Goal: Task Accomplishment & Management: Complete application form

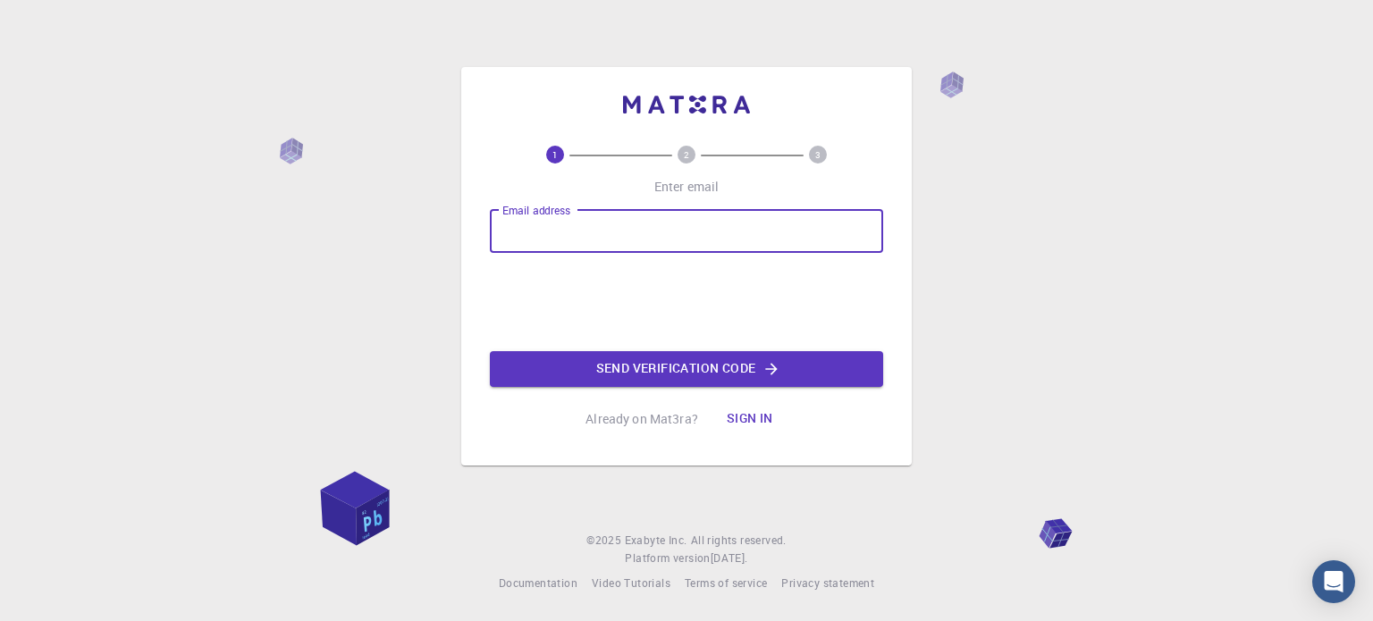
type input "[EMAIL_ADDRESS][DOMAIN_NAME]"
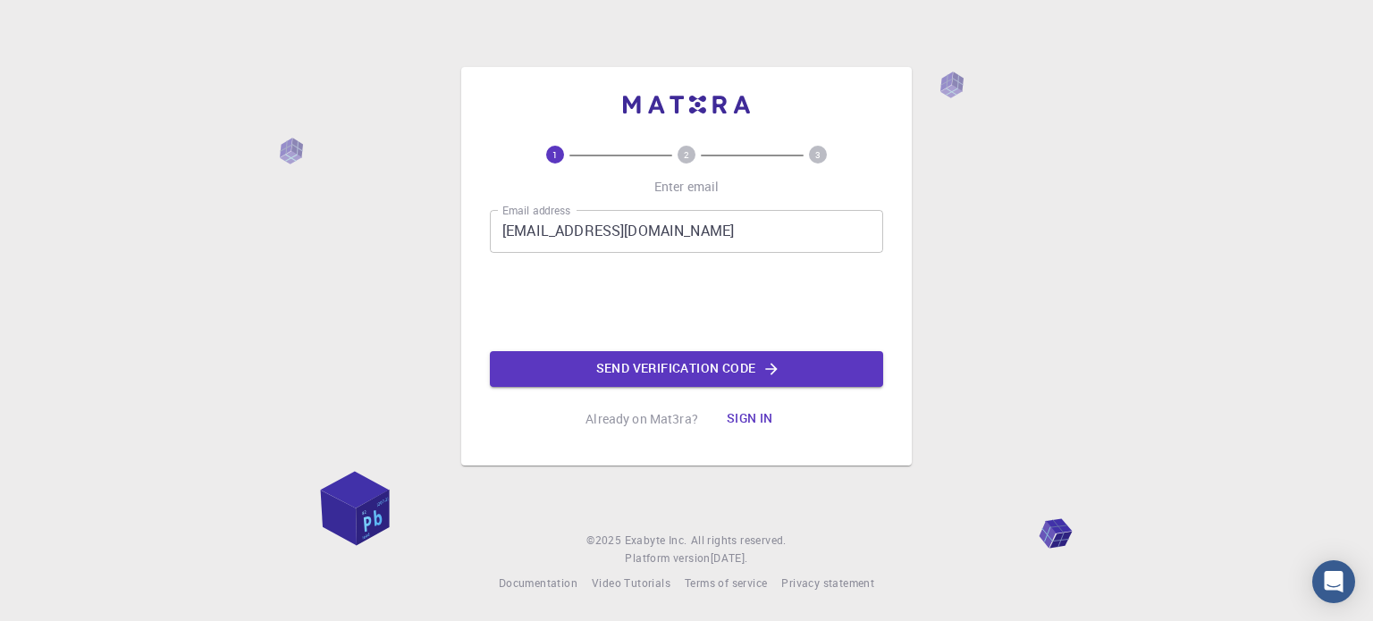
click at [631, 366] on button "Send verification code" at bounding box center [686, 369] width 393 height 36
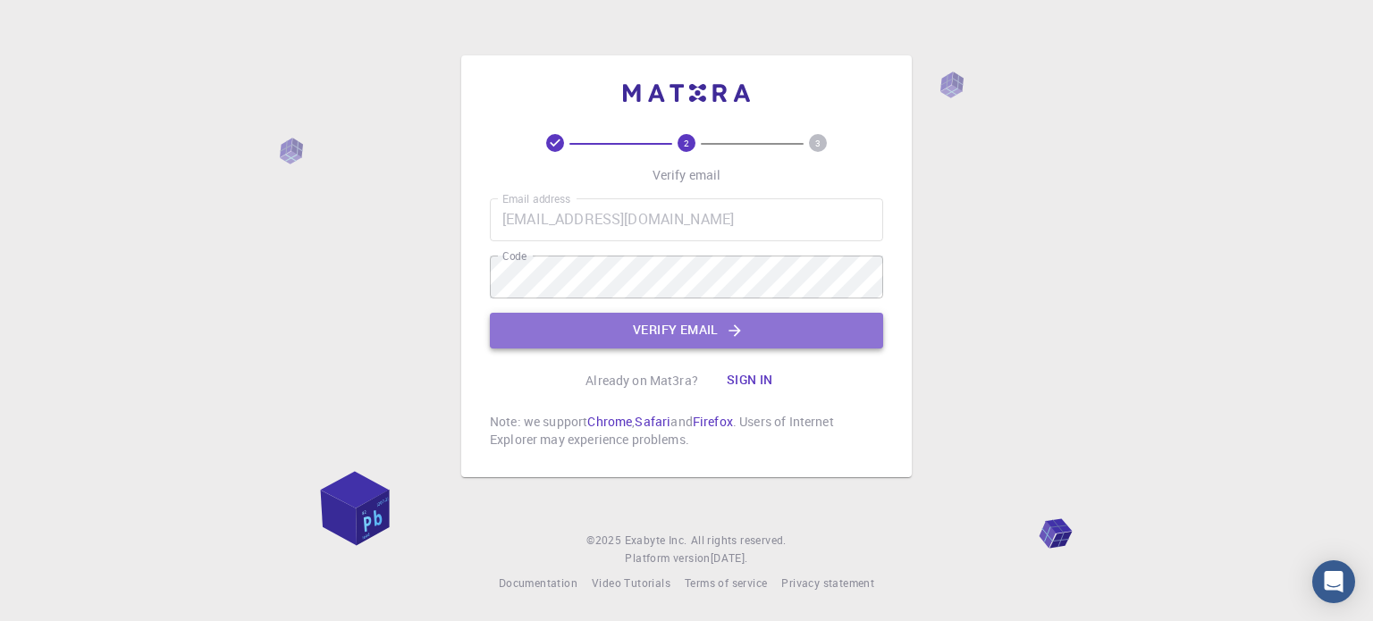
click at [696, 335] on button "Verify email" at bounding box center [686, 331] width 393 height 36
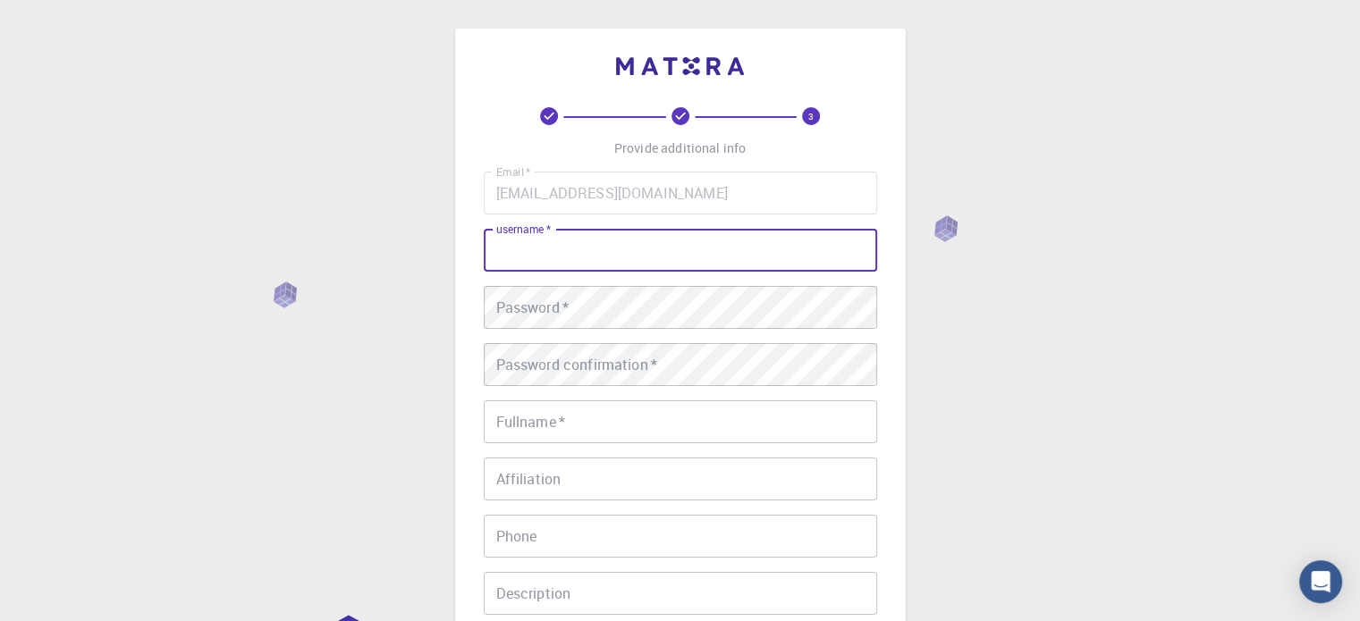
click at [556, 260] on input "username   *" at bounding box center [680, 250] width 393 height 43
type input "W"
type input "[PERSON_NAME]@2025"
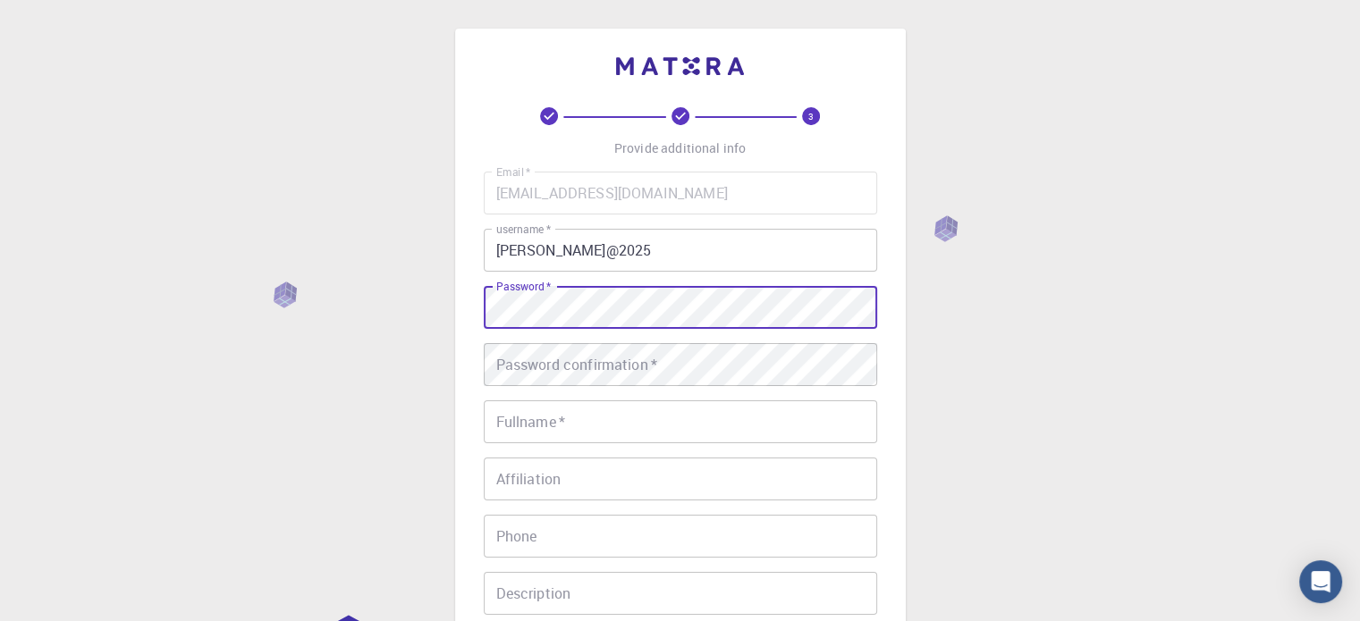
click at [555, 357] on div "Password confirmation   * Password confirmation   *" at bounding box center [680, 364] width 393 height 43
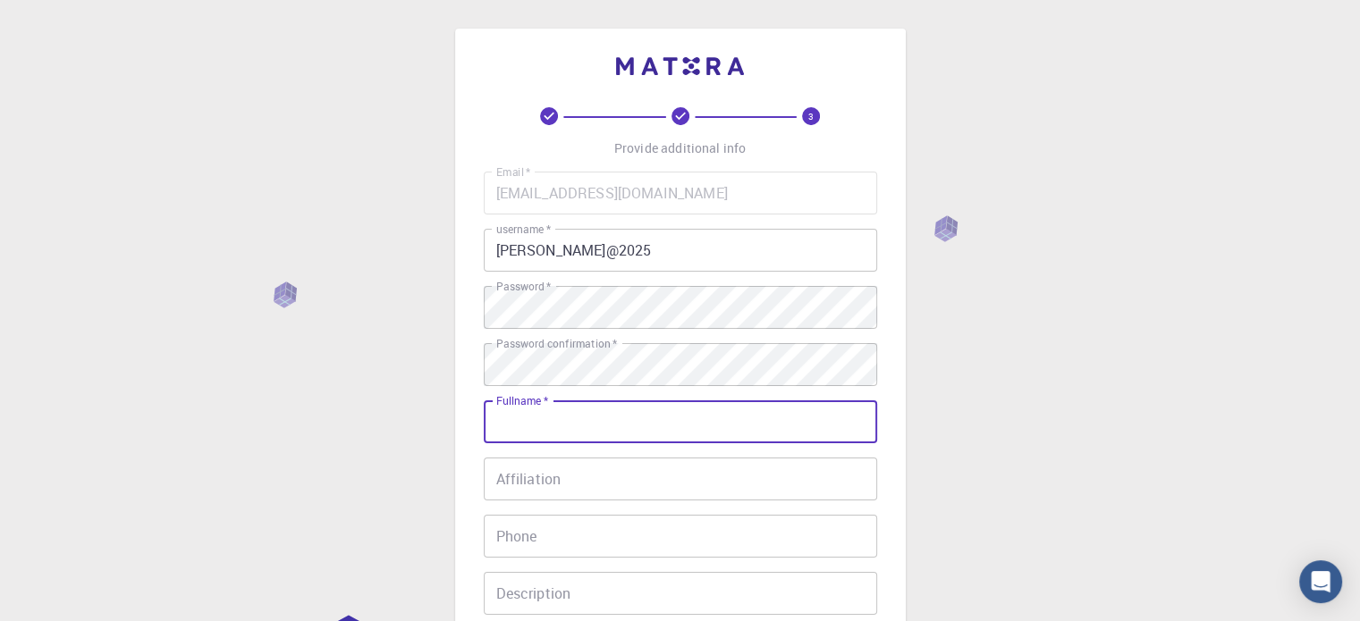
click at [559, 419] on input "Fullname   *" at bounding box center [680, 422] width 393 height 43
click at [510, 432] on input "[PERSON_NAME] [PERSON_NAME]" at bounding box center [680, 422] width 393 height 43
click at [584, 427] on input "[PERSON_NAME] [PERSON_NAME]" at bounding box center [680, 422] width 393 height 43
drag, startPoint x: 583, startPoint y: 427, endPoint x: 606, endPoint y: 427, distance: 23.2
click at [606, 427] on input "[PERSON_NAME] [PERSON_NAME]" at bounding box center [680, 422] width 393 height 43
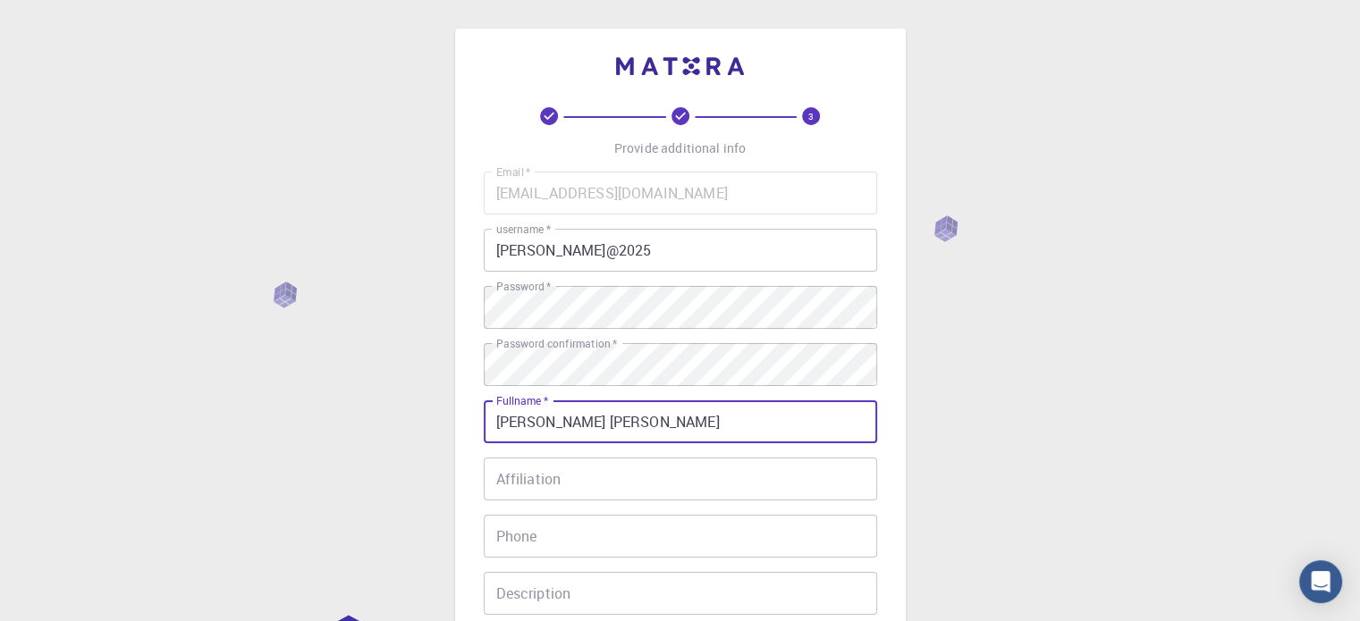
click at [562, 427] on input "[PERSON_NAME] [PERSON_NAME]" at bounding box center [680, 422] width 393 height 43
type input "[PERSON_NAME] [PERSON_NAME]"
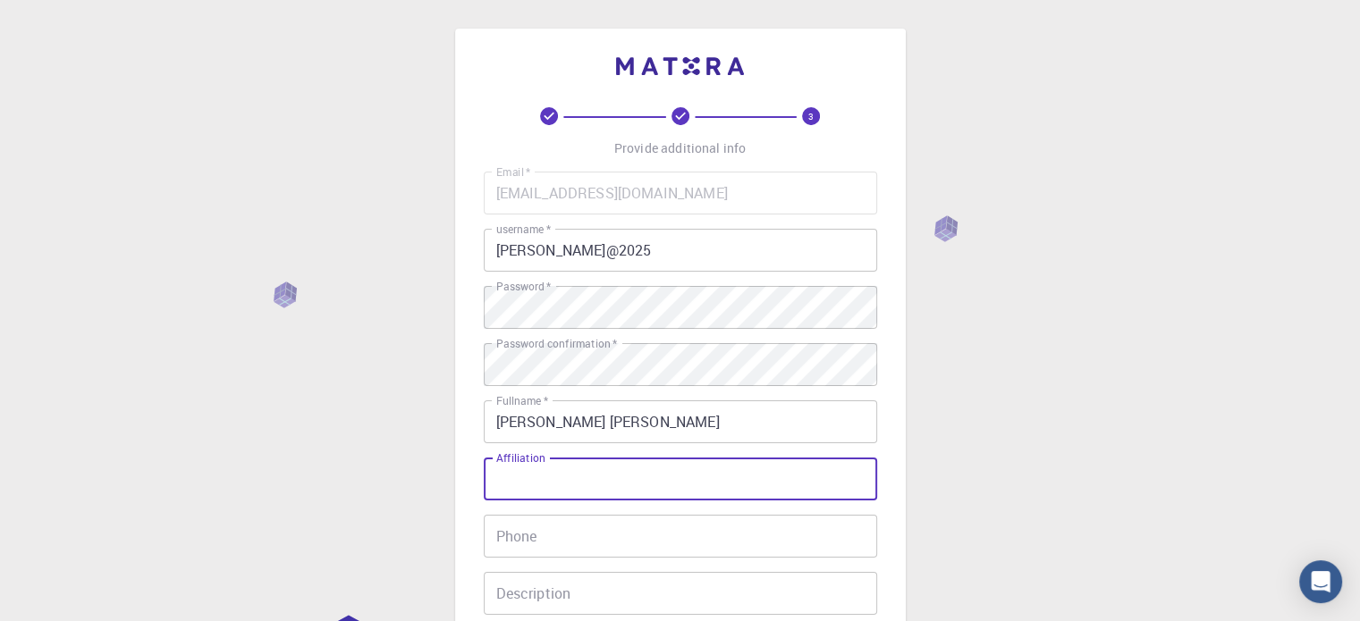
click at [553, 473] on input "Affiliation" at bounding box center [680, 479] width 393 height 43
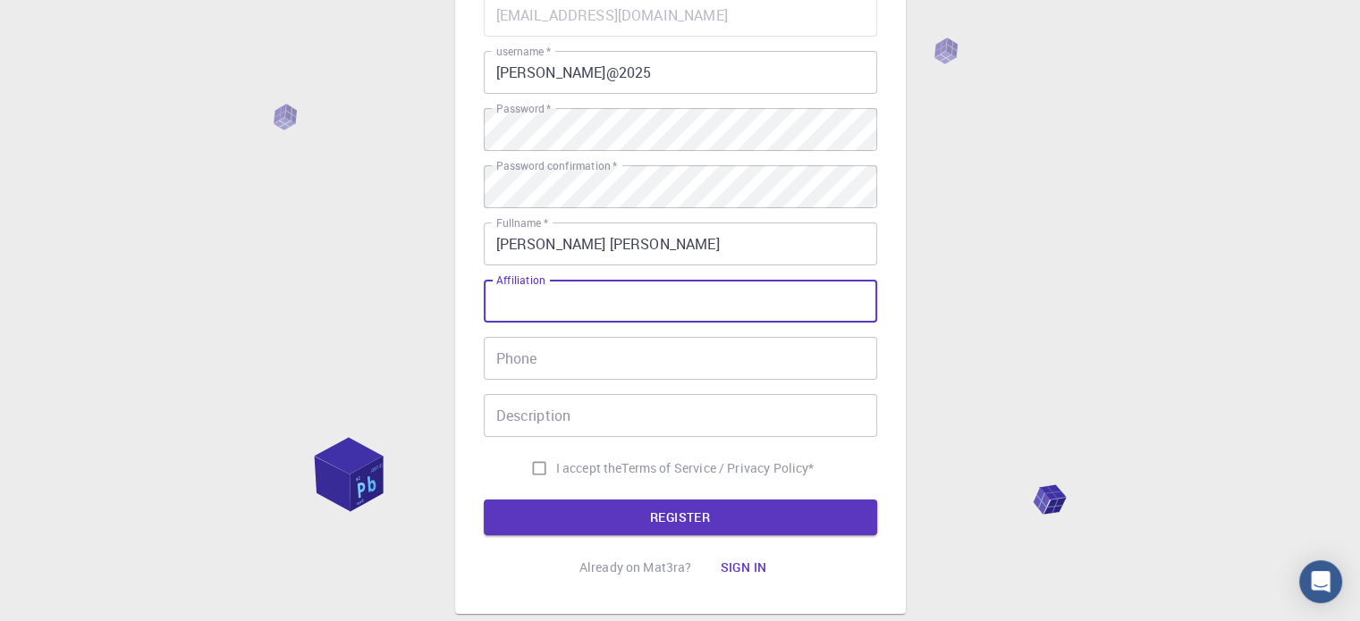
scroll to position [179, 0]
click at [534, 344] on input "Phone" at bounding box center [680, 357] width 393 height 43
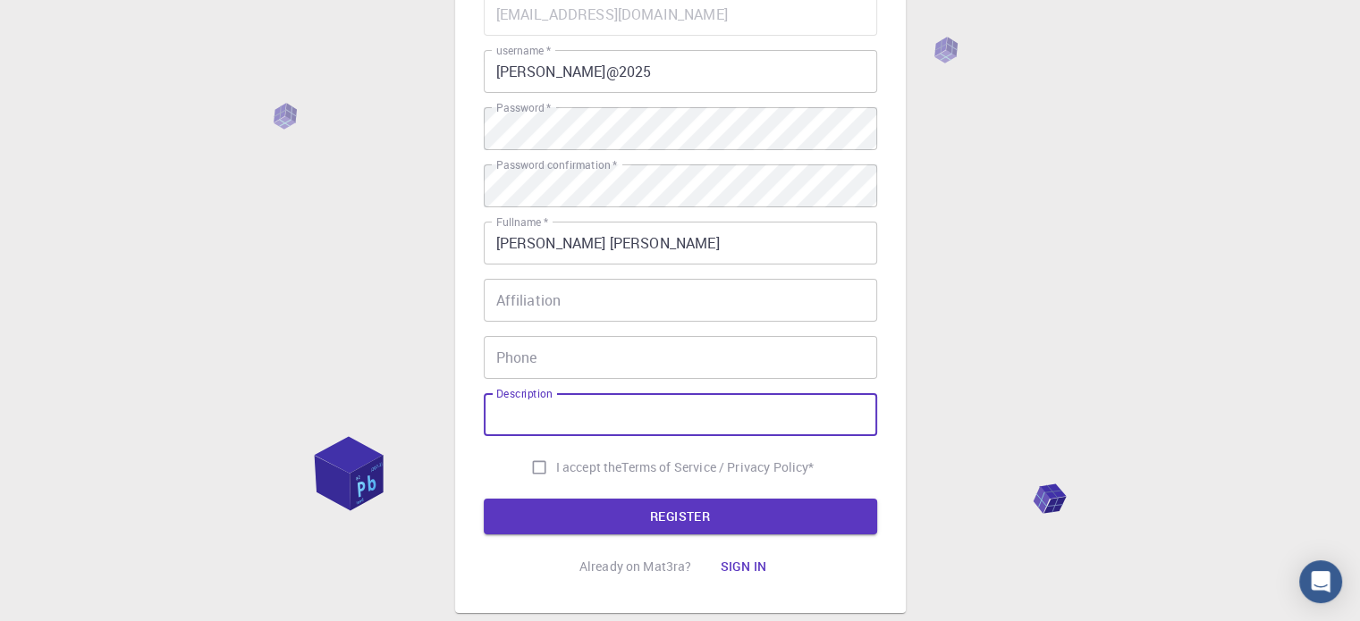
click at [552, 407] on input "Description" at bounding box center [680, 414] width 393 height 43
click at [529, 468] on input "I accept the Terms of Service / Privacy Policy *" at bounding box center [539, 468] width 34 height 34
checkbox input "true"
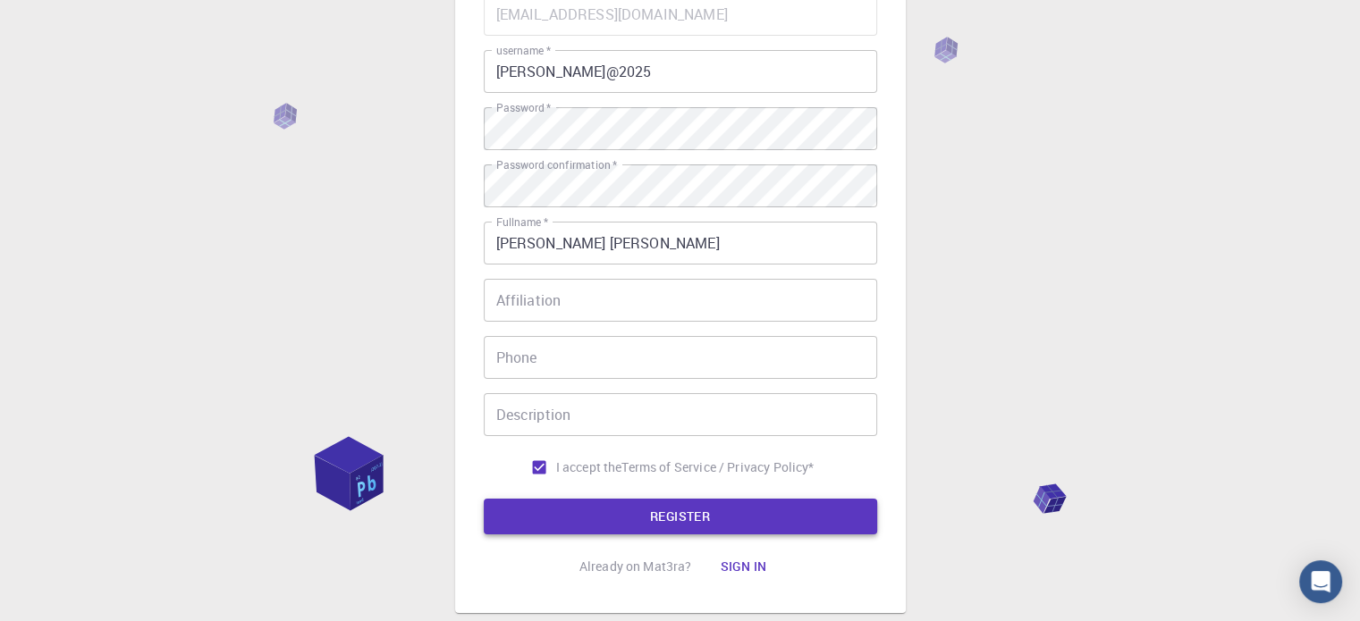
click at [642, 525] on button "REGISTER" at bounding box center [680, 517] width 393 height 36
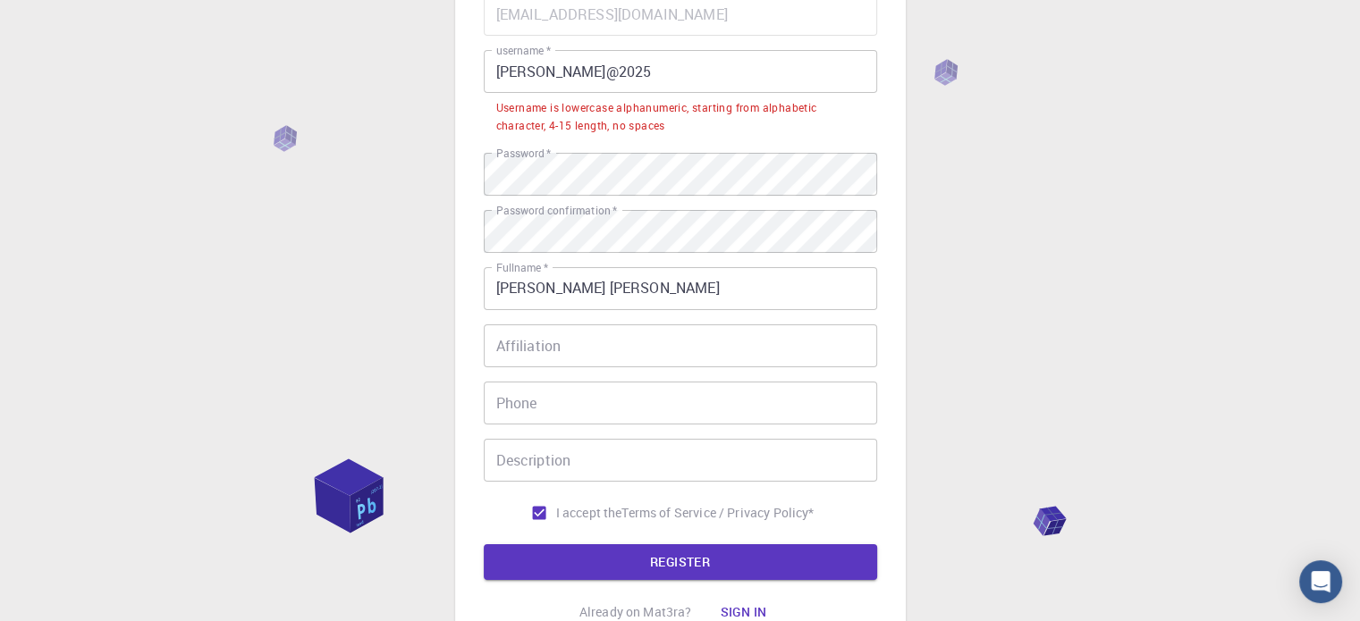
scroll to position [0, 0]
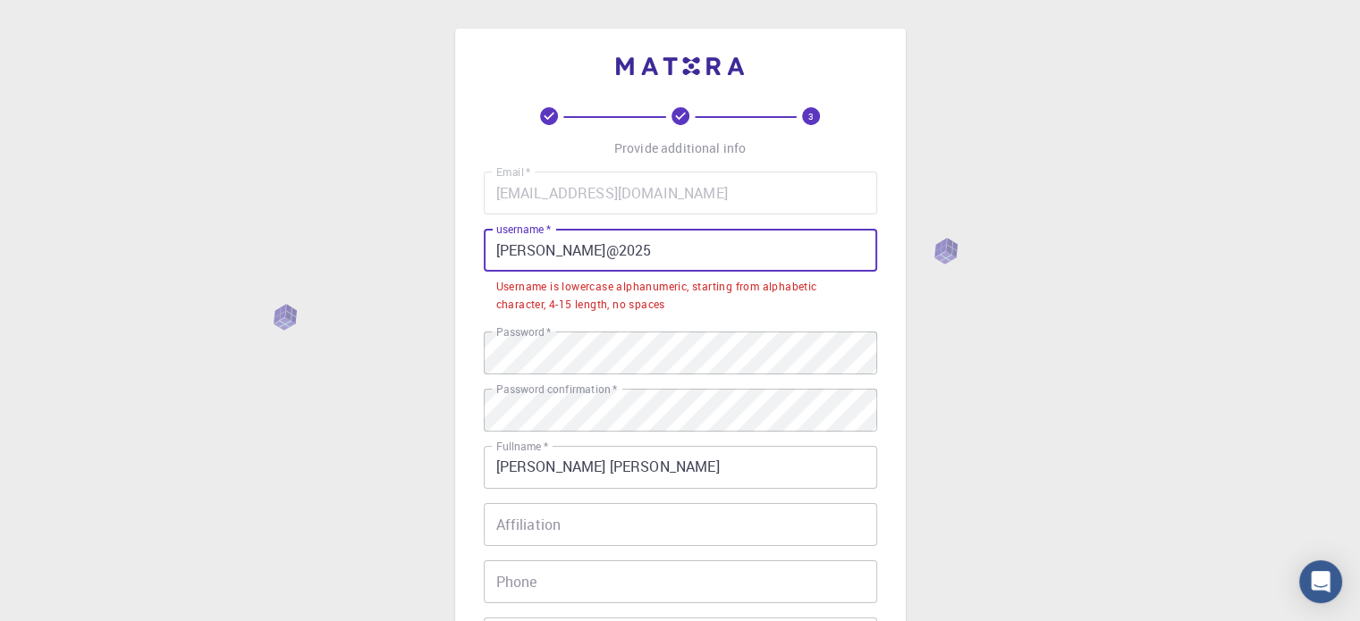
click at [508, 249] on input "[PERSON_NAME]@2025" at bounding box center [680, 250] width 393 height 43
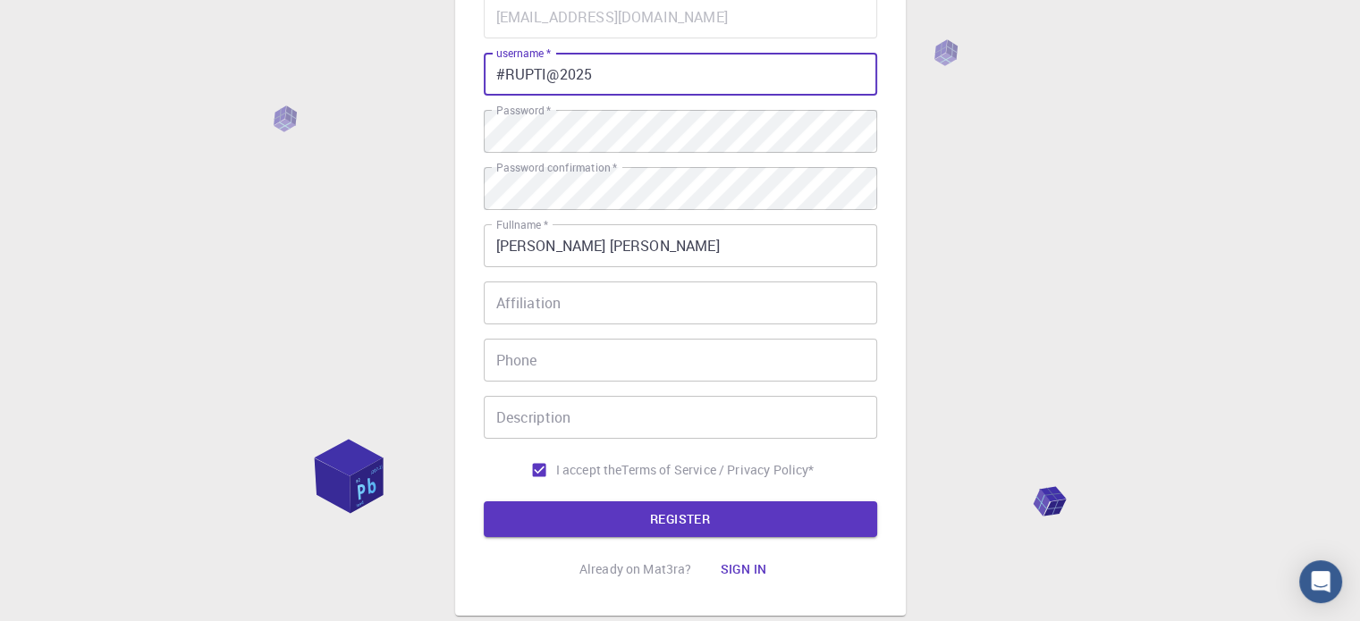
scroll to position [288, 0]
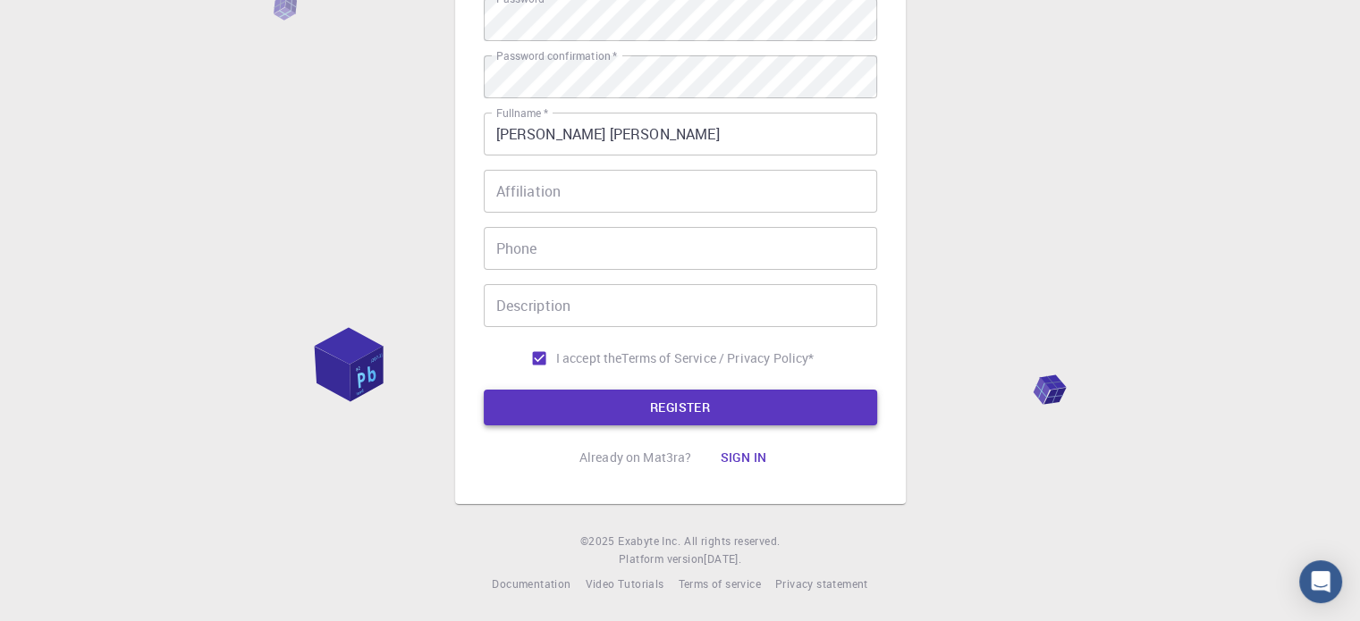
click at [611, 412] on button "REGISTER" at bounding box center [680, 408] width 393 height 36
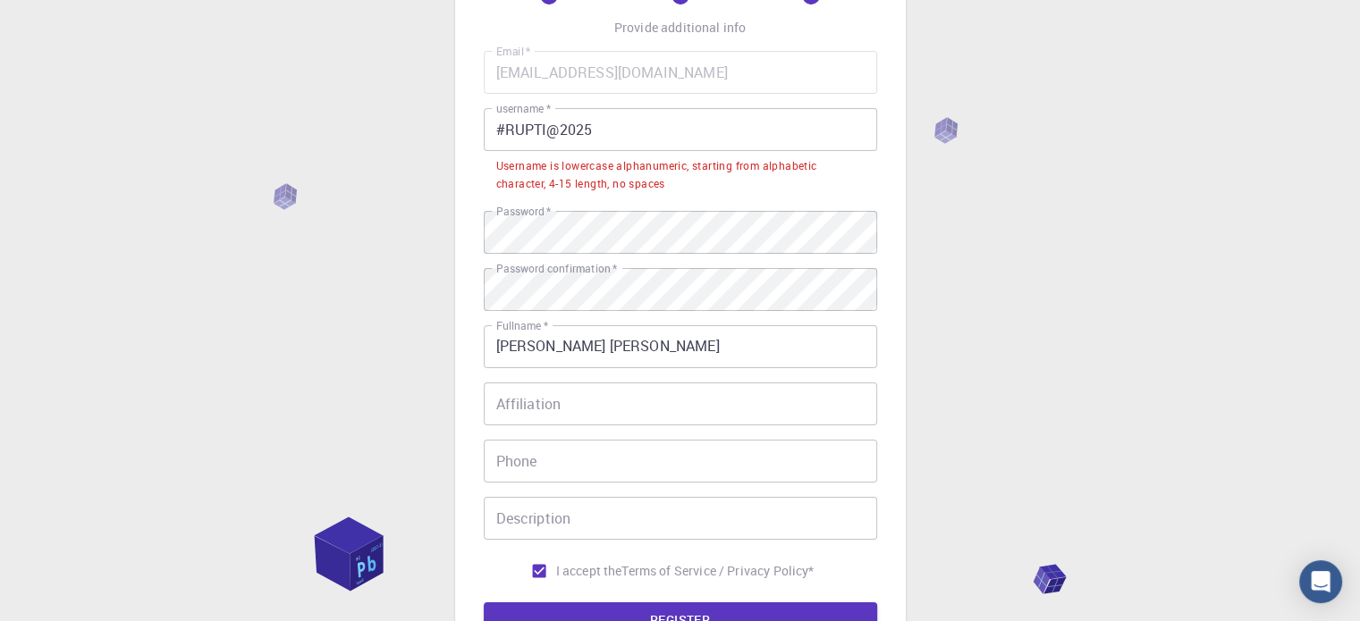
scroll to position [109, 0]
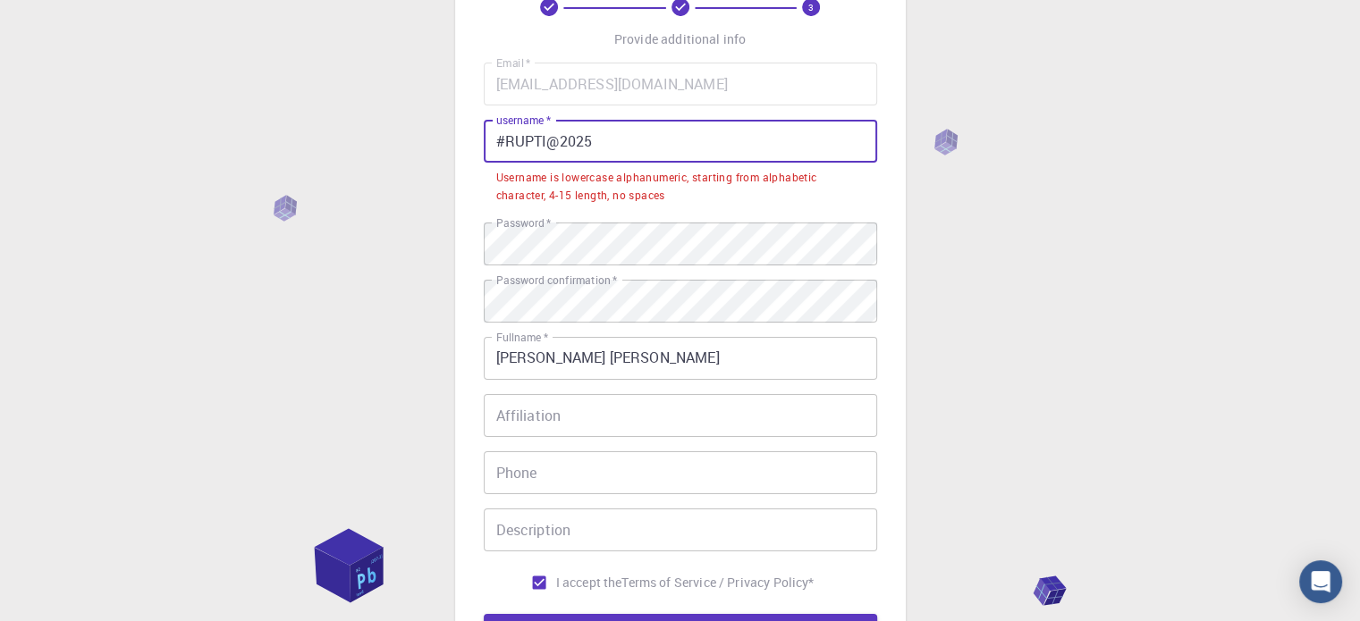
drag, startPoint x: 504, startPoint y: 141, endPoint x: 542, endPoint y: 148, distance: 38.2
click at [542, 148] on input "#RUPTI@2025" at bounding box center [680, 141] width 393 height 43
click at [544, 146] on input "#RUPTI@2025" at bounding box center [680, 141] width 393 height 43
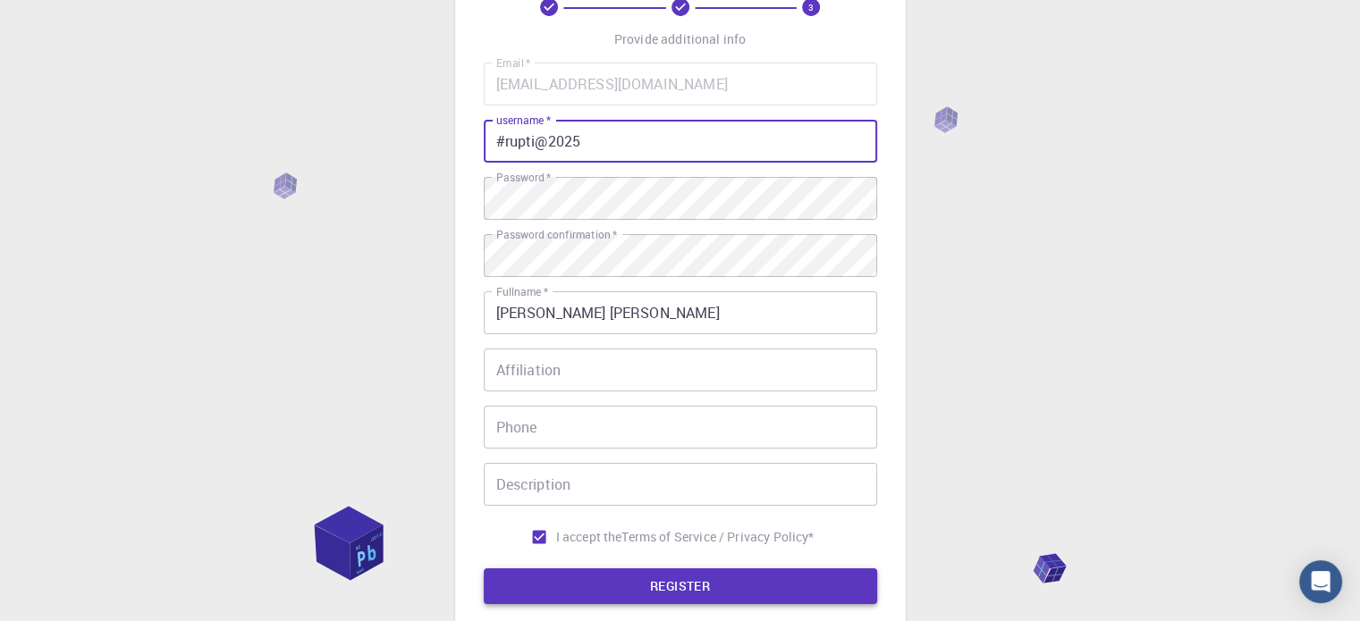
click at [672, 582] on button "REGISTER" at bounding box center [680, 587] width 393 height 36
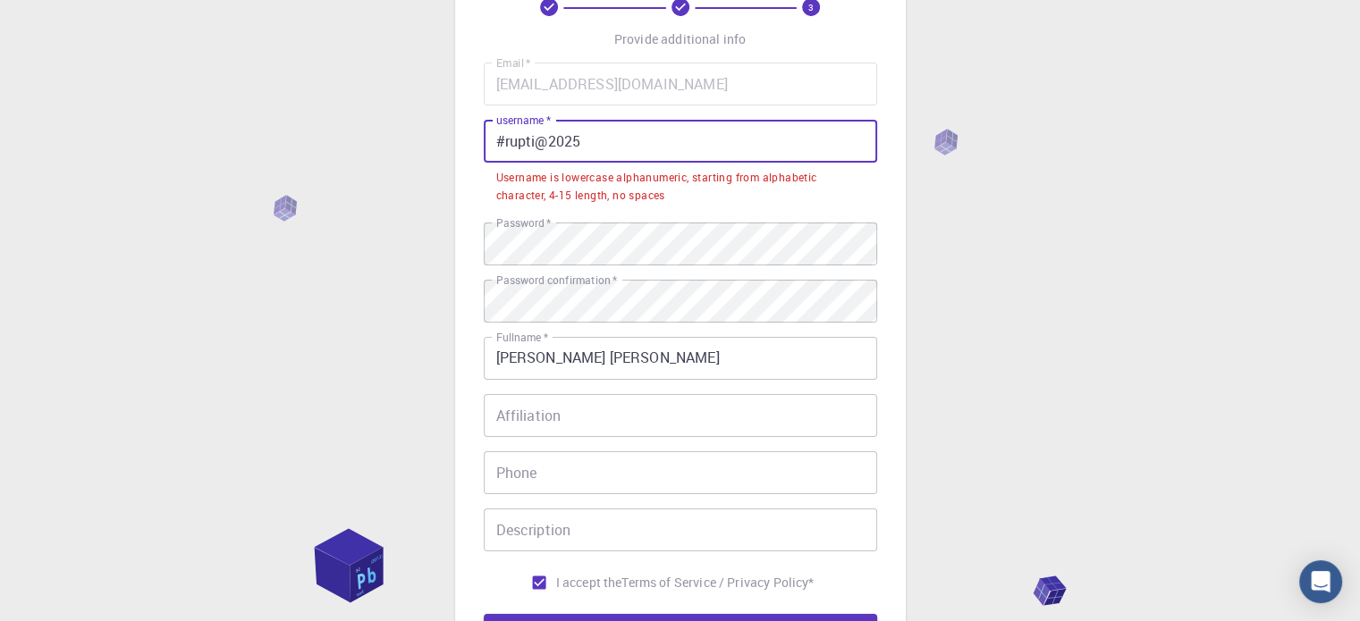
click at [613, 153] on input "#rupti@2025" at bounding box center [680, 141] width 393 height 43
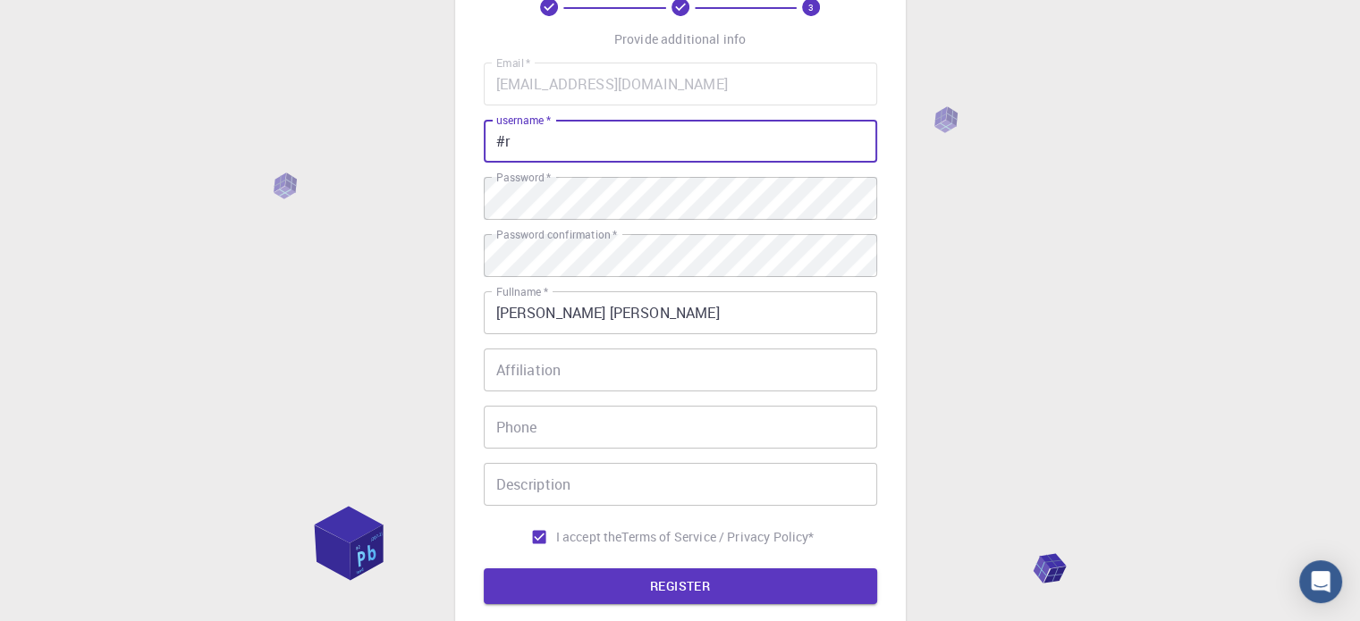
type input "#"
click at [601, 139] on input "username   *" at bounding box center [680, 141] width 393 height 43
click at [624, 136] on input "username   *" at bounding box center [680, 141] width 393 height 43
type input "r"
click at [689, 589] on button "REGISTER" at bounding box center [680, 587] width 393 height 36
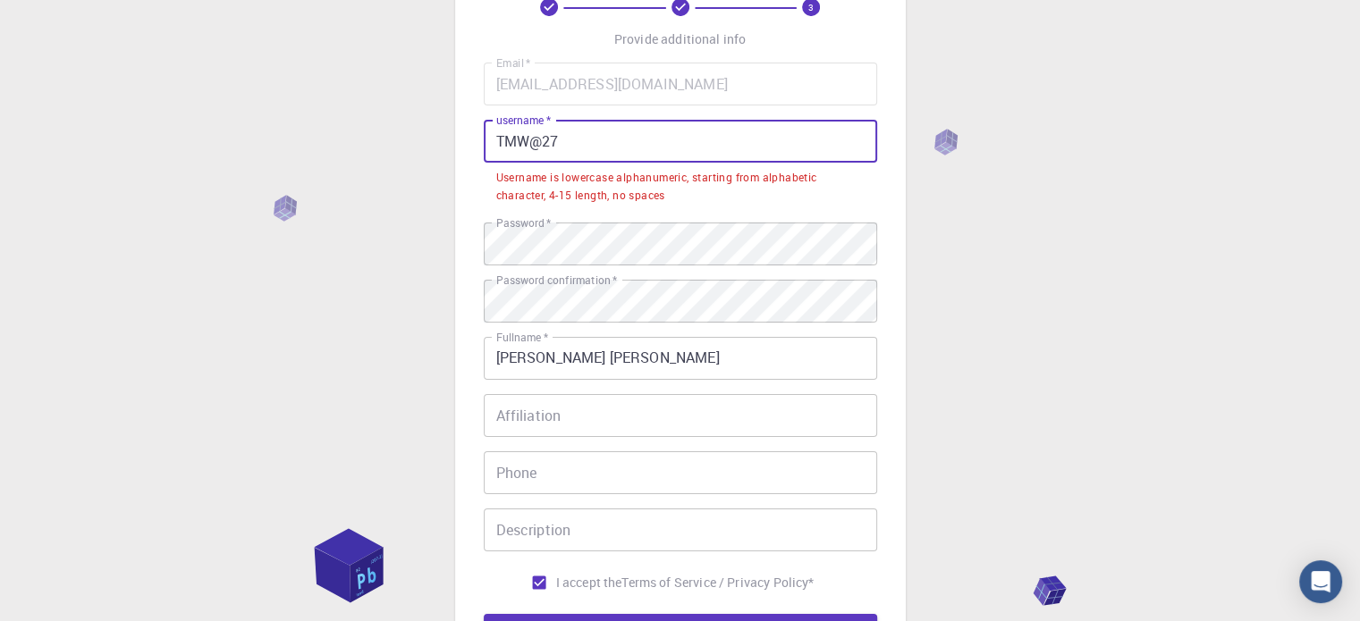
click at [531, 148] on input "TMW@27" at bounding box center [680, 141] width 393 height 43
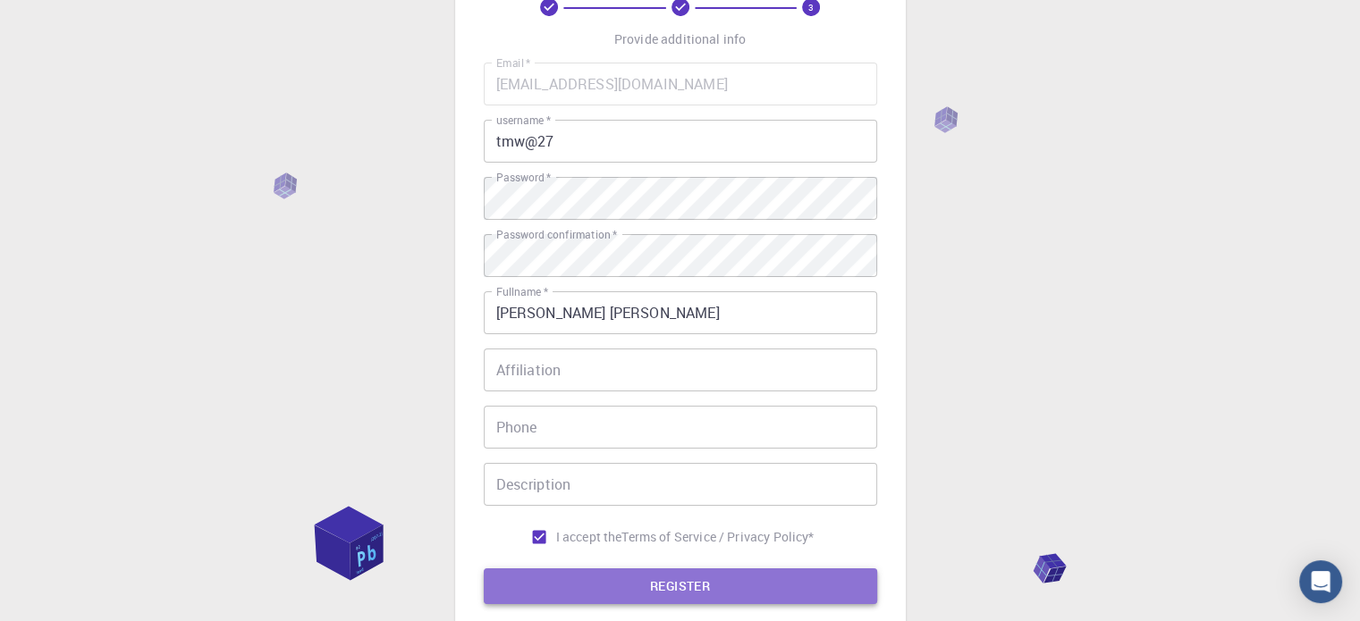
click at [619, 587] on button "REGISTER" at bounding box center [680, 587] width 393 height 36
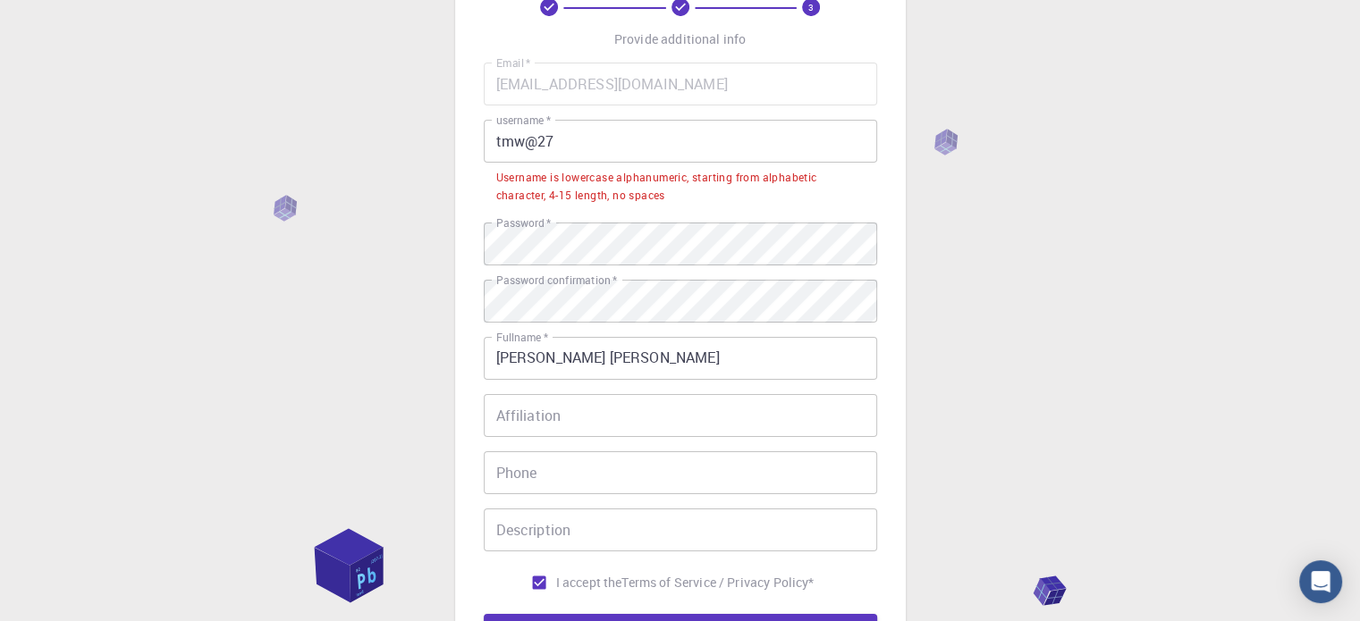
click at [592, 199] on div "Username is lowercase alphanumeric, starting from alphabetic character, 4-15 le…" at bounding box center [680, 187] width 368 height 36
click at [564, 149] on input "tmw@27" at bounding box center [680, 141] width 393 height 43
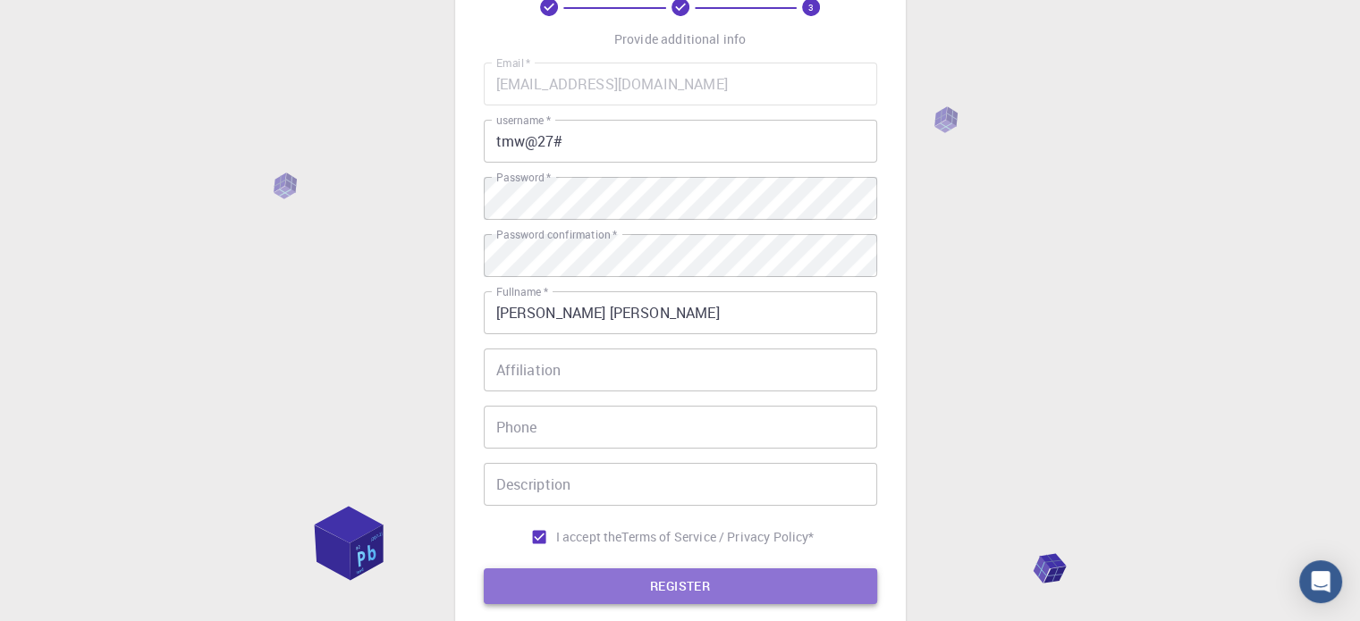
click at [669, 585] on button "REGISTER" at bounding box center [680, 587] width 393 height 36
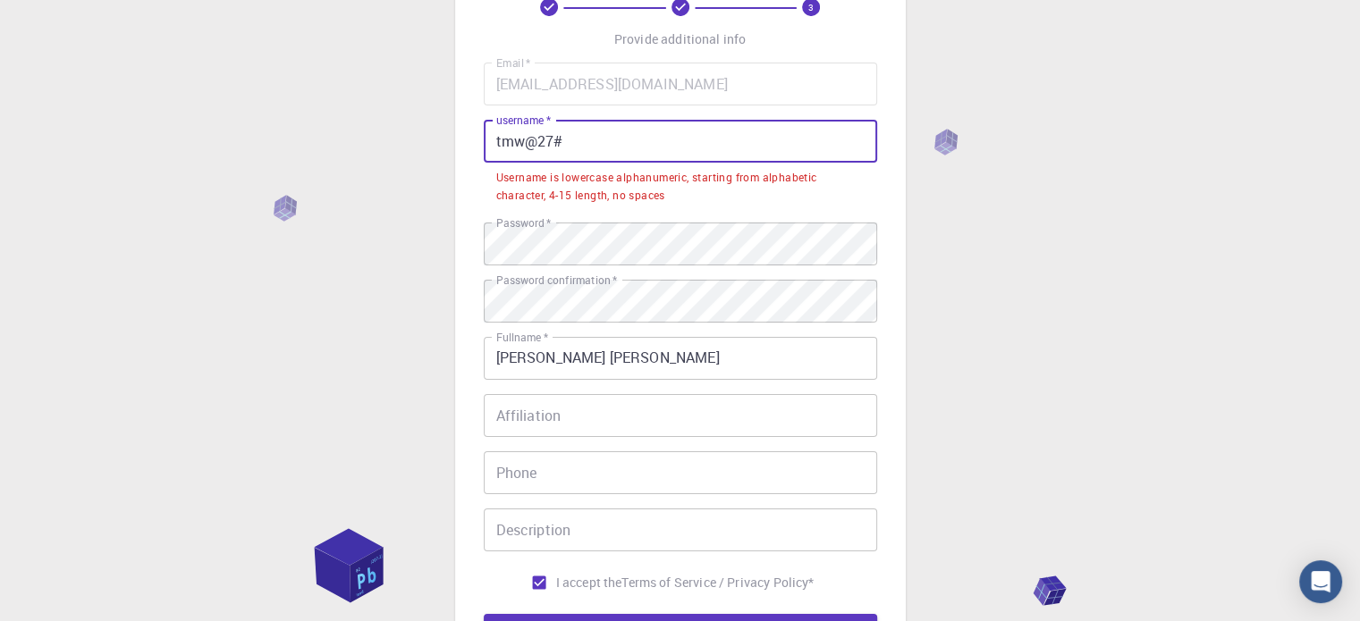
click at [587, 139] on input "tmw@27#" at bounding box center [680, 141] width 393 height 43
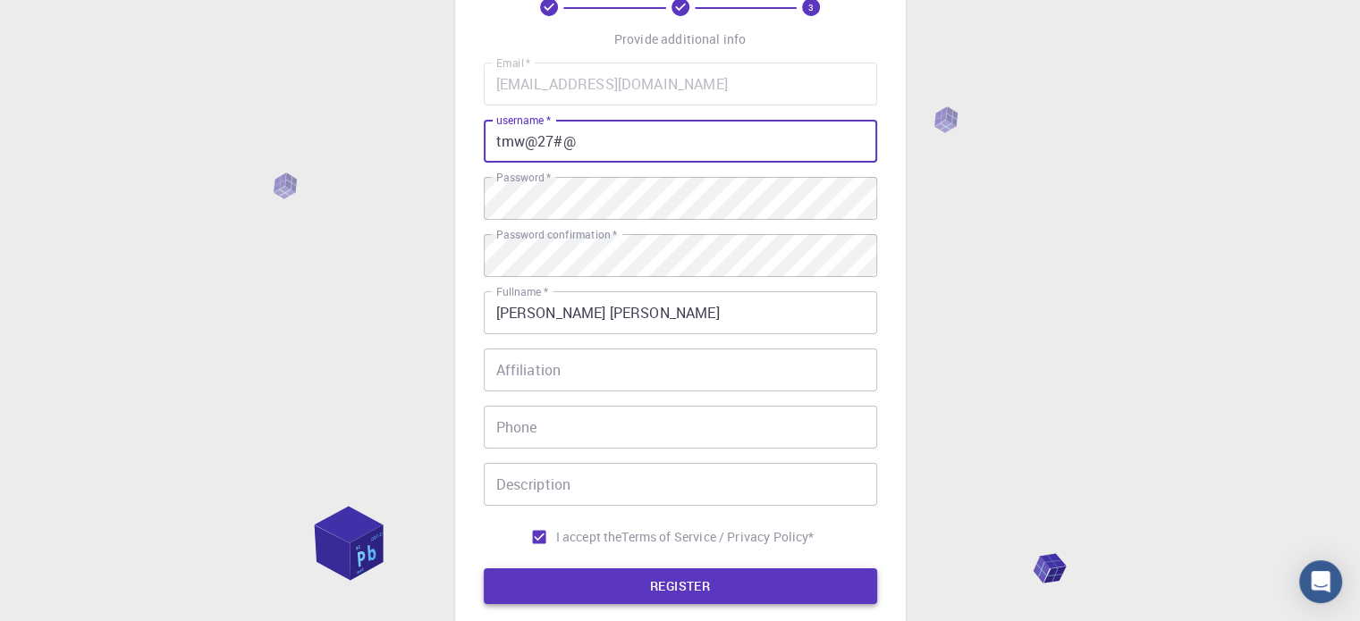
type input "tmw@27#@"
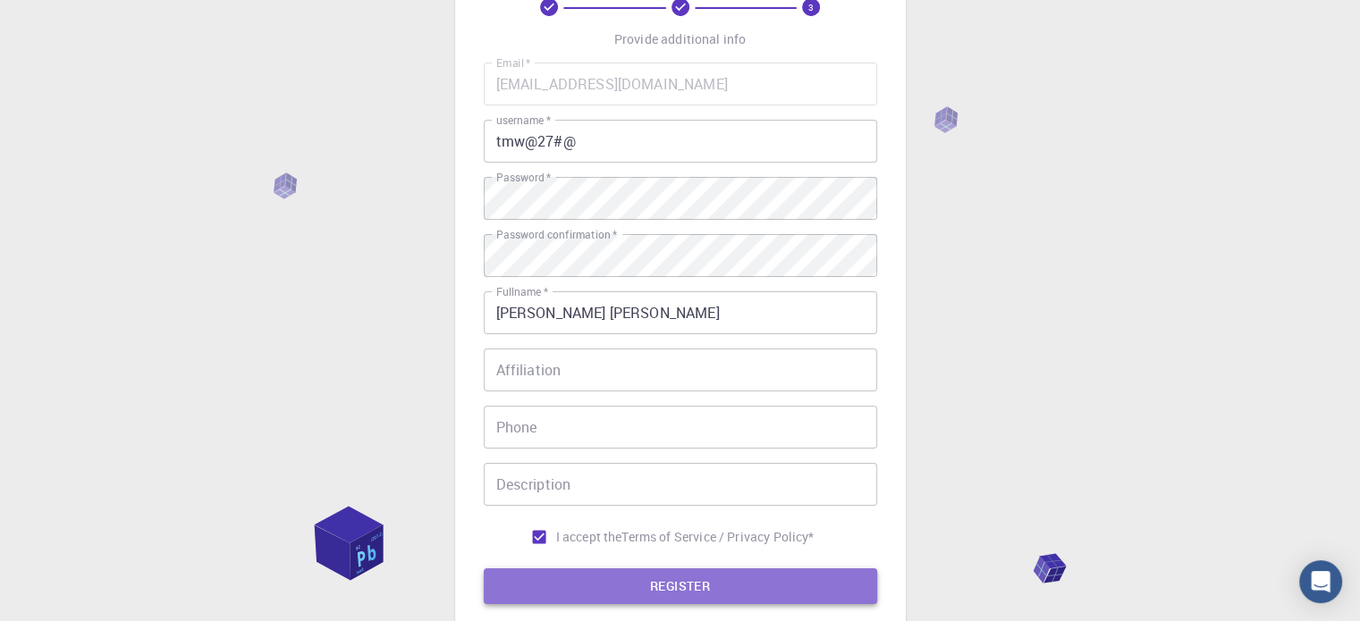
click at [637, 586] on button "REGISTER" at bounding box center [680, 587] width 393 height 36
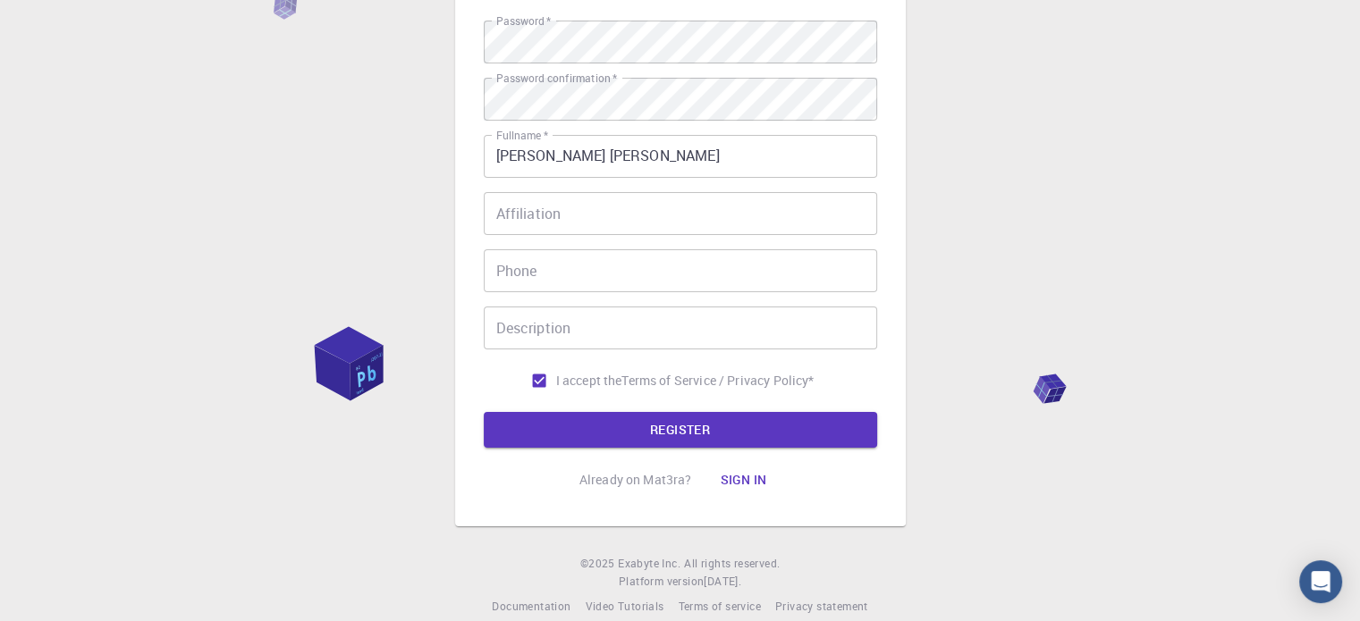
scroll to position [334, 0]
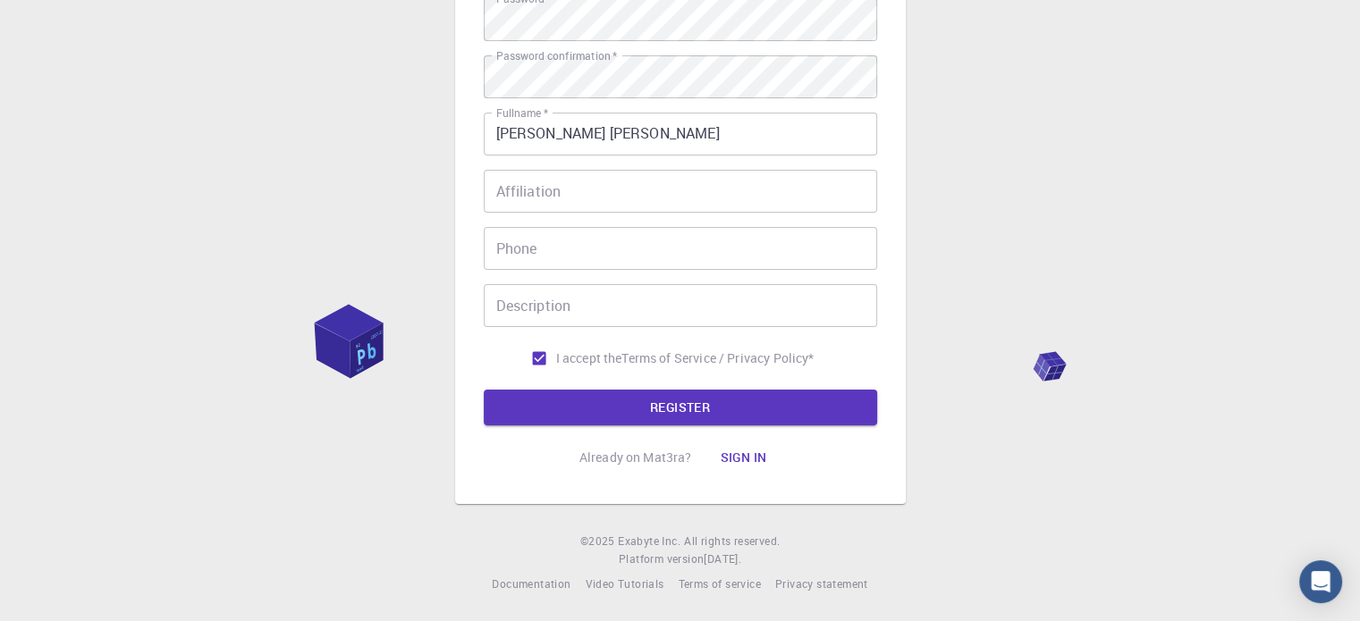
click at [753, 453] on button "Sign in" at bounding box center [743, 458] width 75 height 36
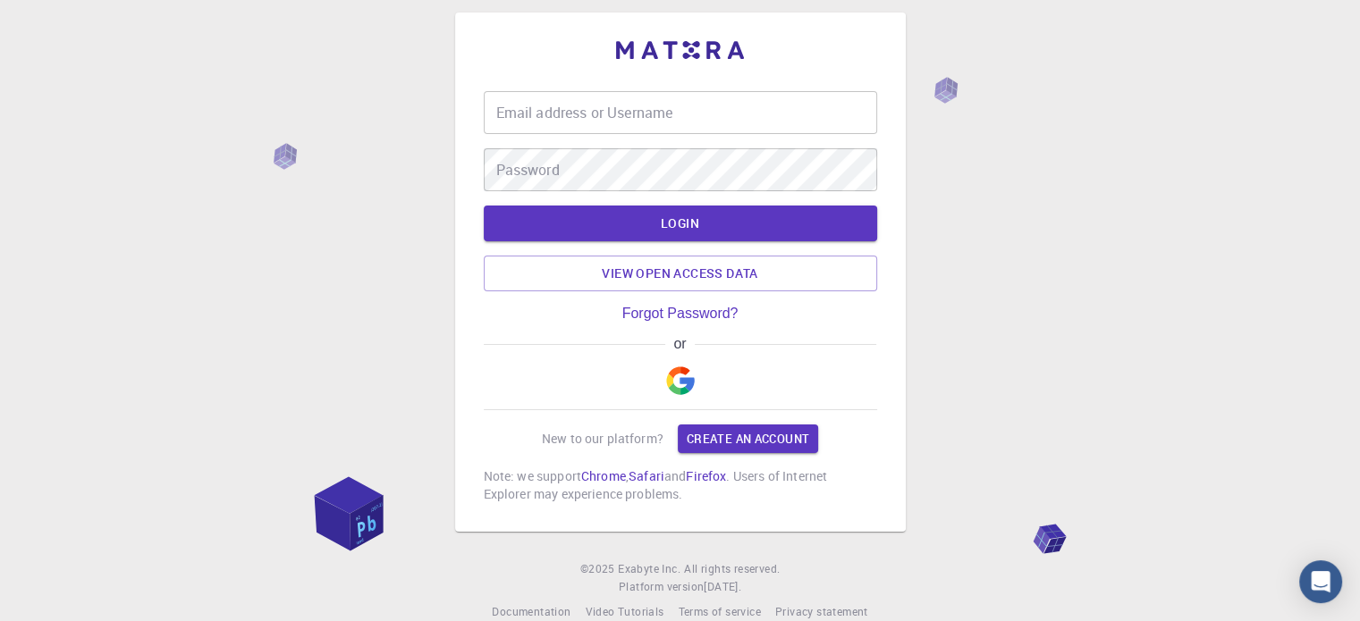
scroll to position [45, 0]
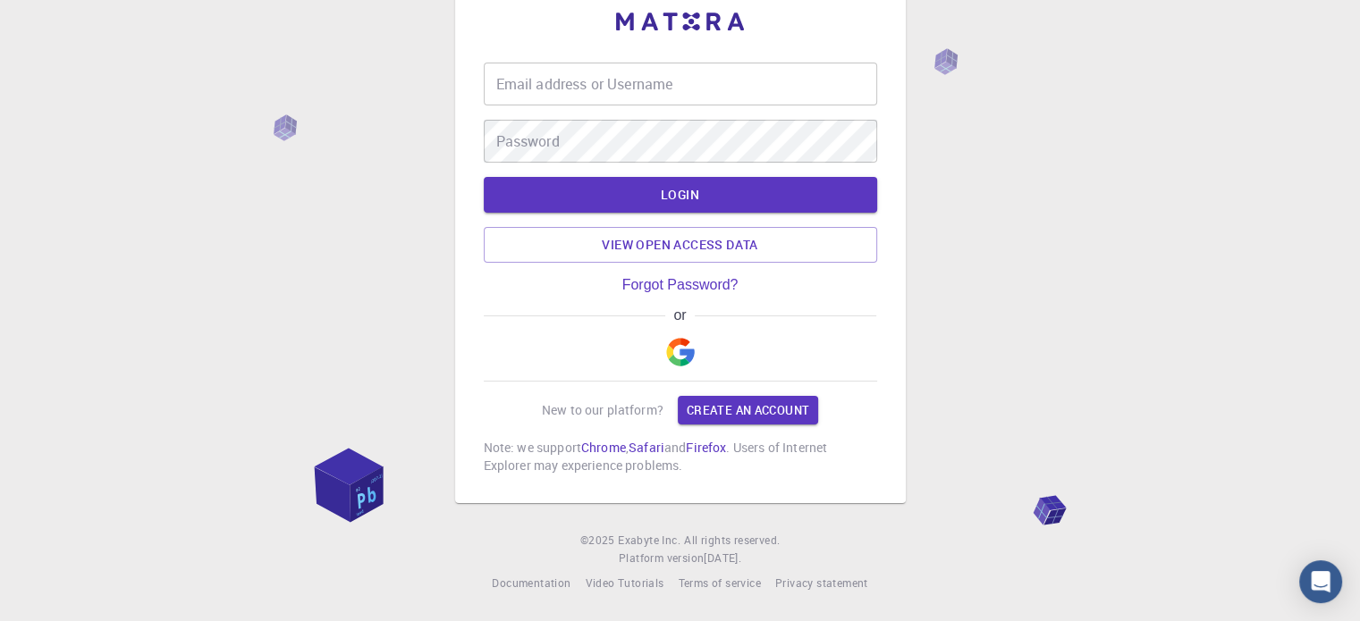
click at [519, 89] on input "Email address or Username" at bounding box center [680, 84] width 393 height 43
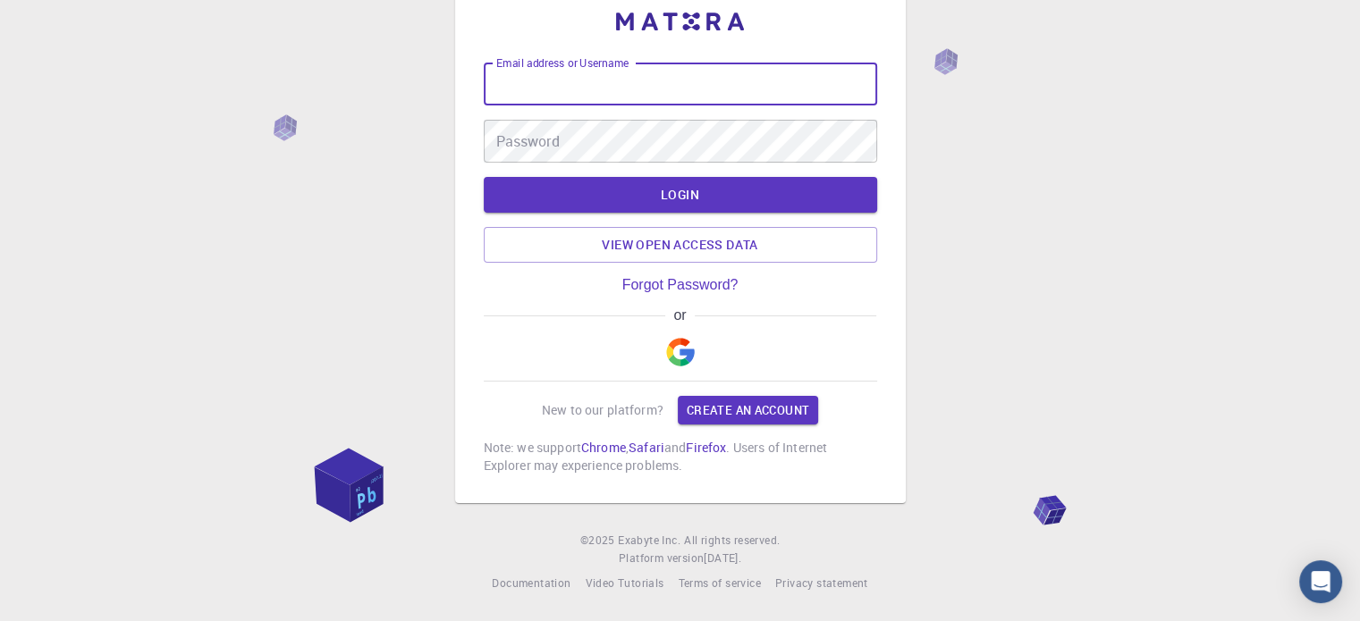
type input "[EMAIL_ADDRESS][DOMAIN_NAME]"
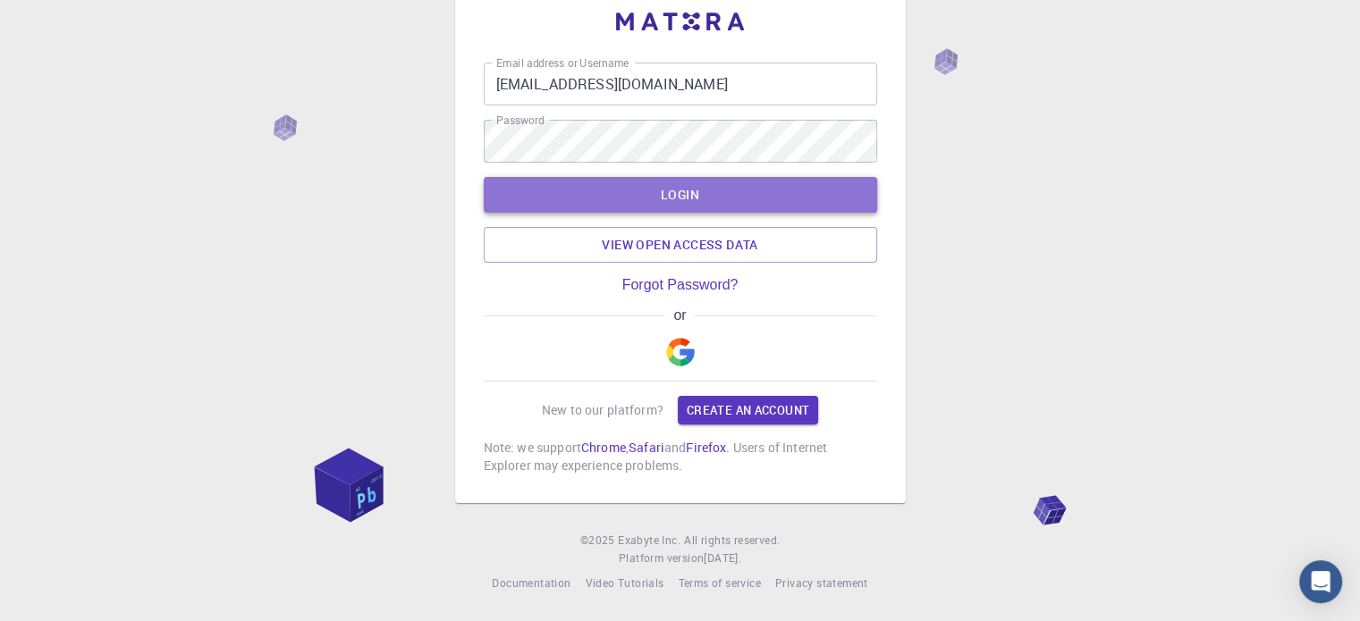
click at [668, 199] on button "LOGIN" at bounding box center [680, 195] width 393 height 36
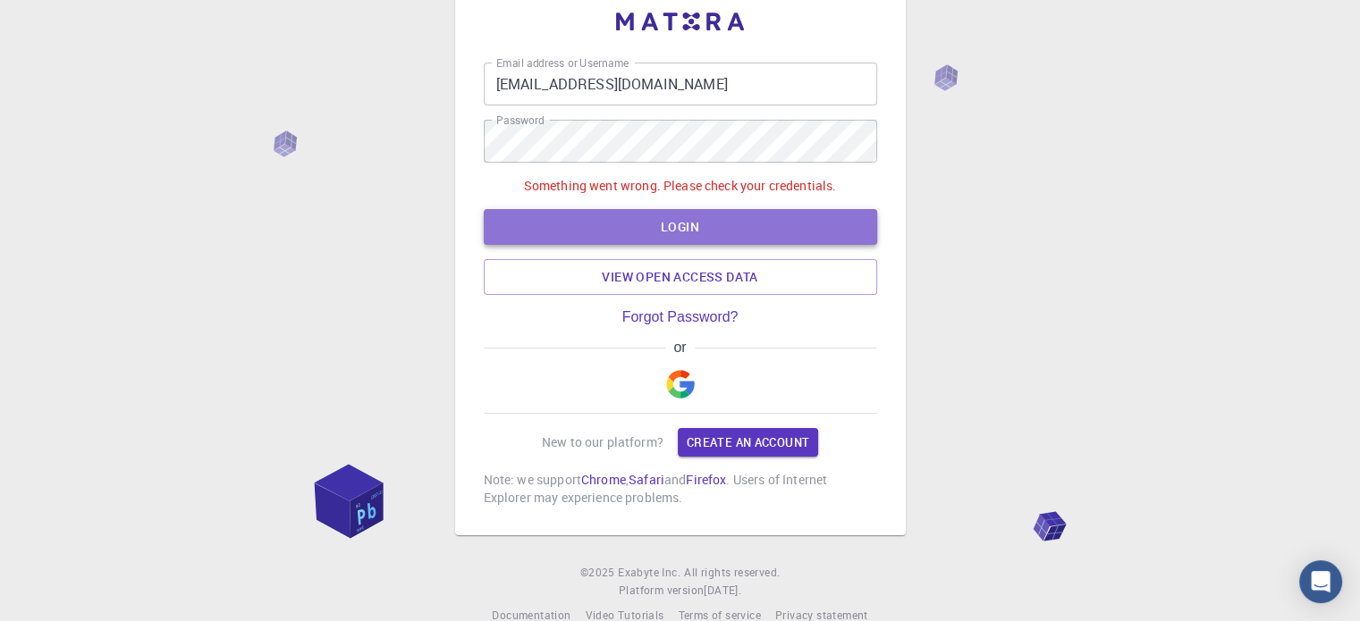
click at [663, 218] on button "LOGIN" at bounding box center [680, 227] width 393 height 36
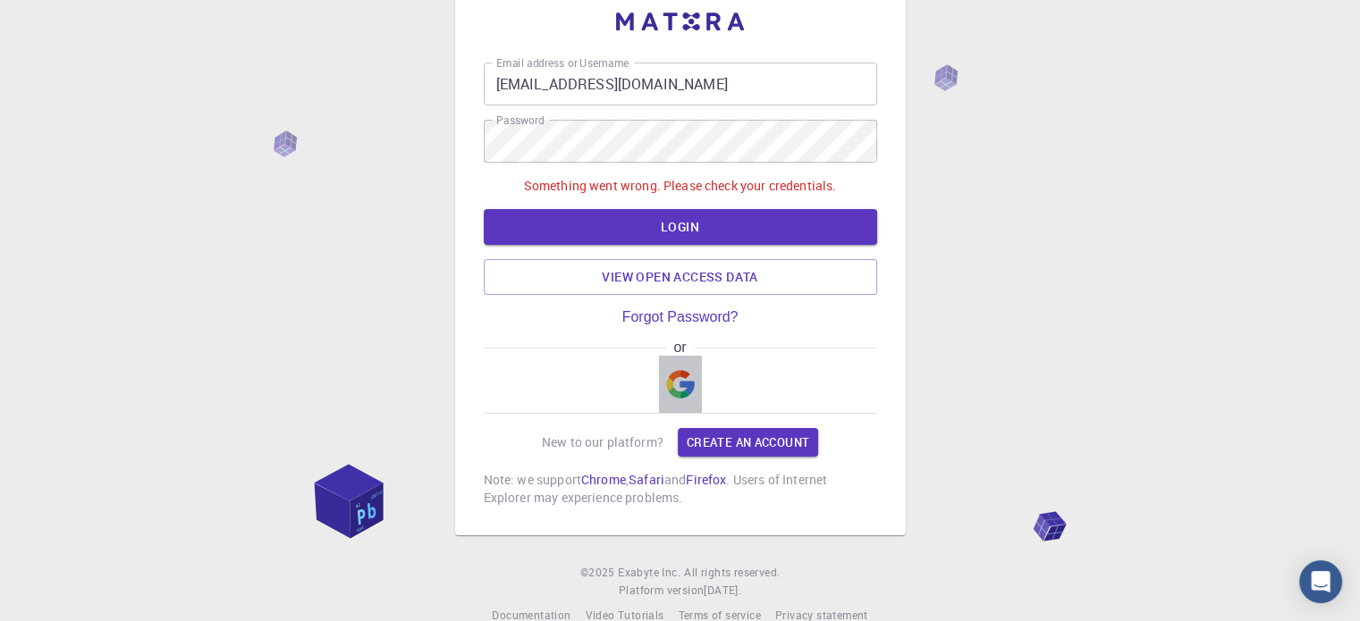
click at [680, 390] on img "button" at bounding box center [680, 384] width 29 height 29
